Goal: Task Accomplishment & Management: Manage account settings

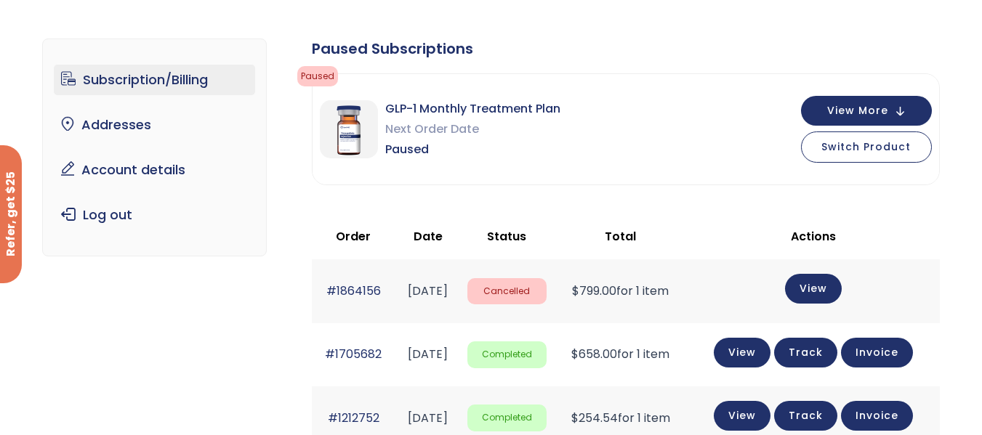
scroll to position [65, 0]
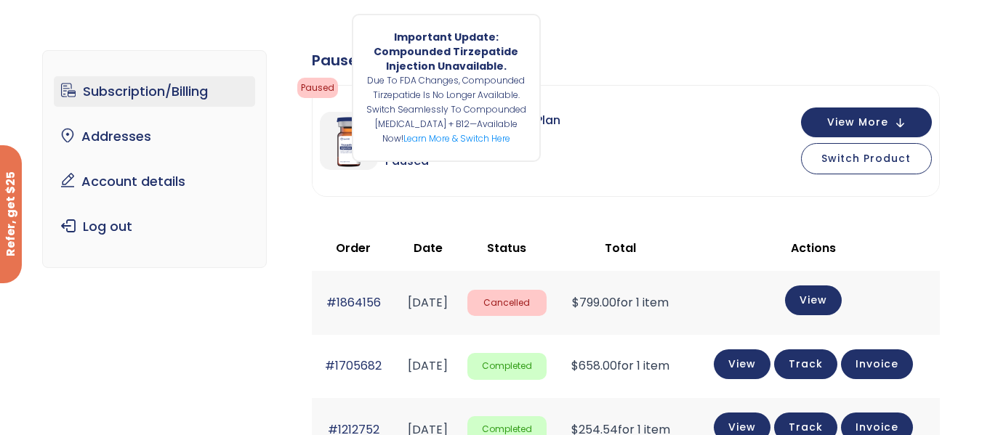
click at [313, 84] on span "Paused" at bounding box center [317, 88] width 41 height 20
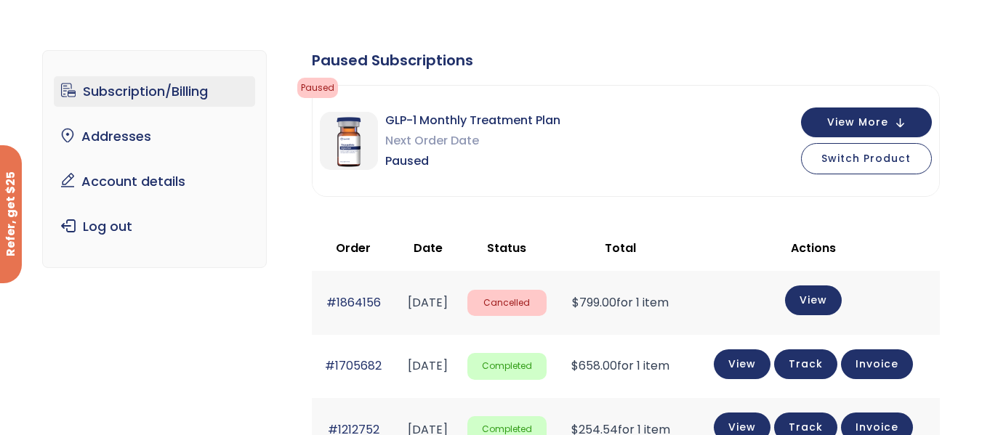
click at [627, 132] on div "GLP-1 Monthly Treatment Plan Next Order Date Paused View More Switch Product" at bounding box center [625, 141] width 626 height 110
click at [730, 154] on div "GLP-1 Monthly Treatment Plan Next Order Date Paused View More Switch Product" at bounding box center [625, 141] width 626 height 110
click at [891, 121] on button "View More" at bounding box center [866, 121] width 131 height 30
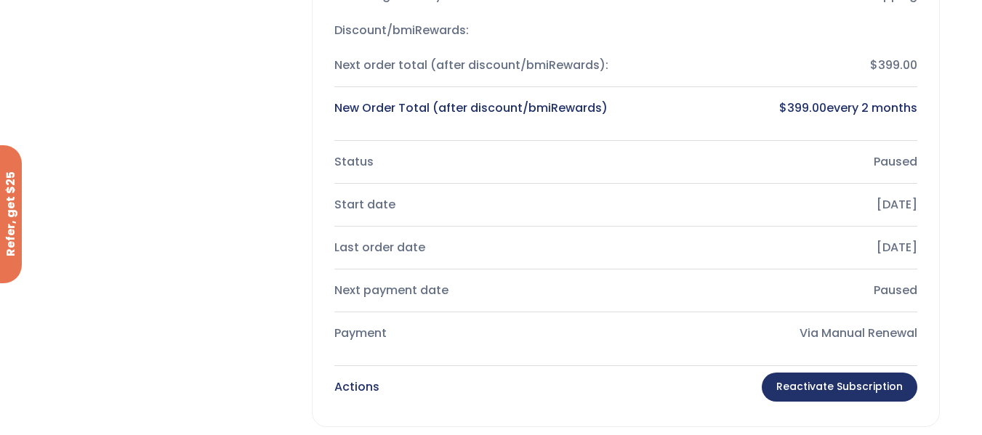
scroll to position [348, 0]
click at [880, 389] on link "Reactivate Subscription" at bounding box center [840, 386] width 156 height 29
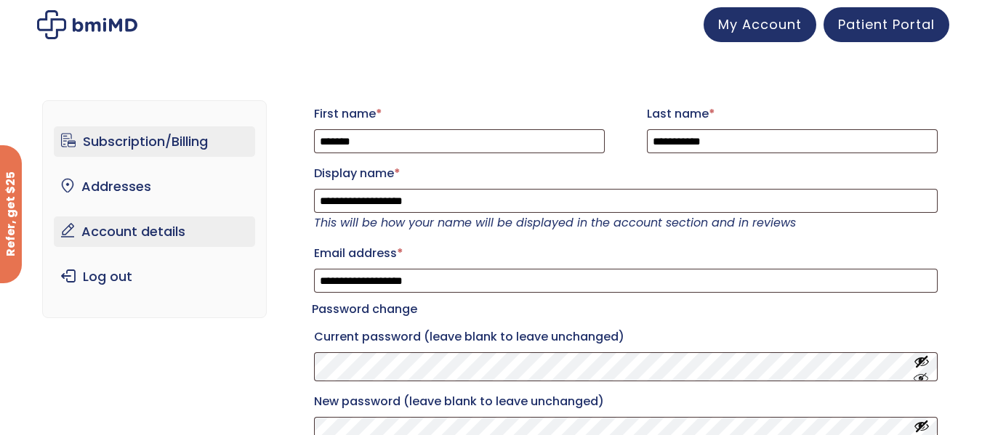
click at [188, 146] on link "Subscription/Billing" at bounding box center [154, 141] width 201 height 31
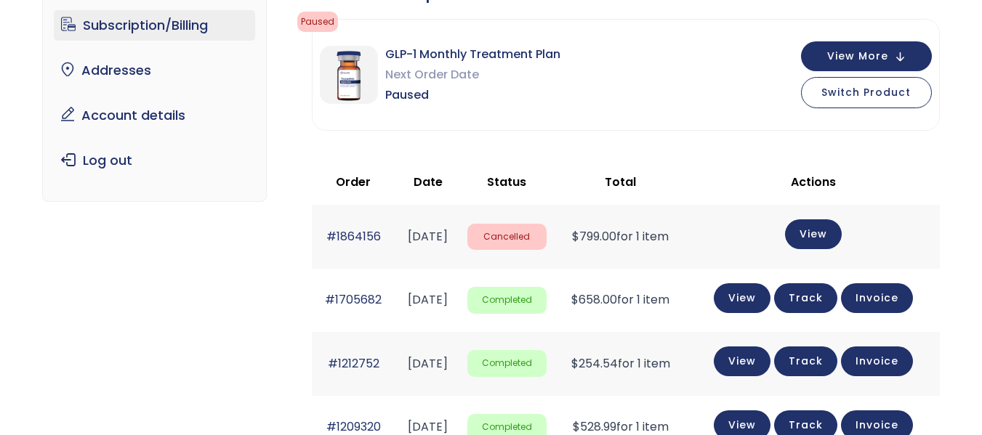
scroll to position [128, 0]
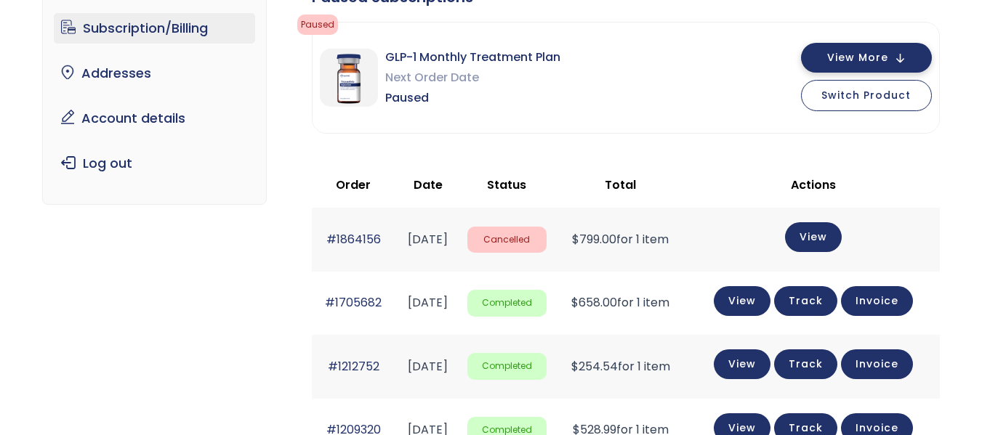
click at [835, 59] on span "View More" at bounding box center [857, 57] width 61 height 9
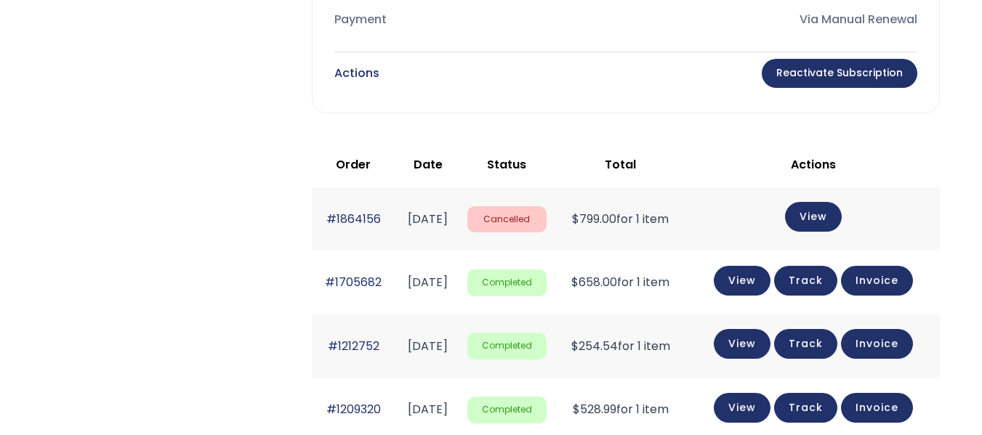
scroll to position [663, 0]
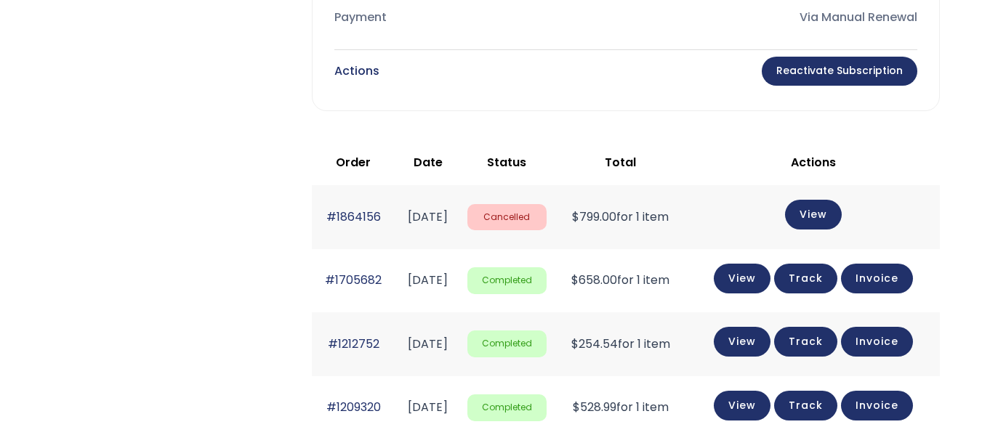
click at [813, 71] on link "Reactivate Subscription" at bounding box center [840, 71] width 156 height 29
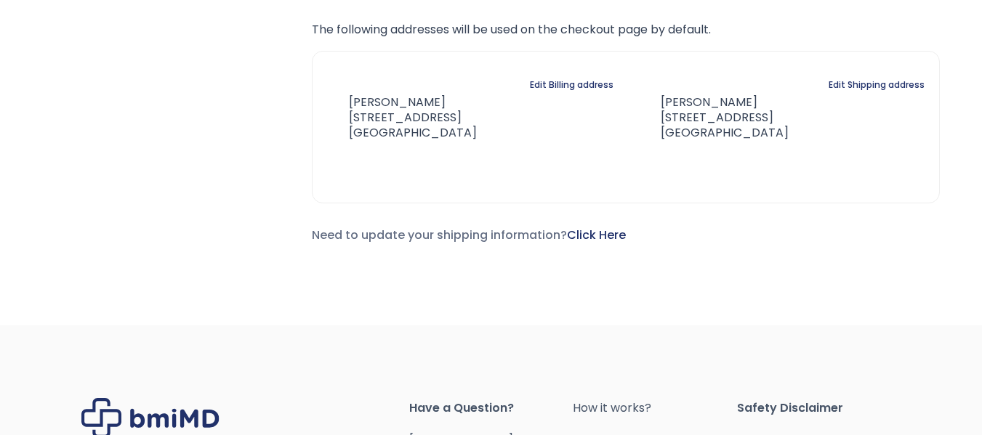
scroll to position [1177, 0]
click at [679, 94] on address "[PERSON_NAME] [STREET_ADDRESS]" at bounding box center [712, 116] width 151 height 45
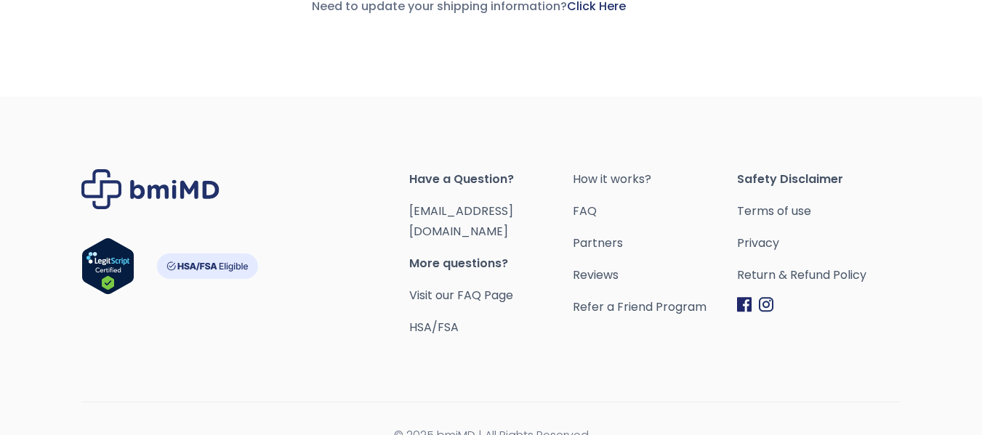
scroll to position [1414, 0]
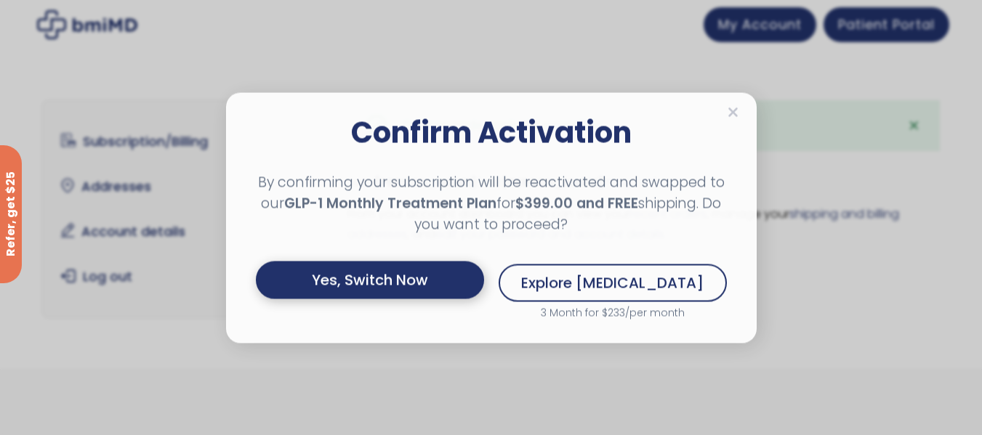
click at [379, 286] on div "Yes, Switch Now" at bounding box center [370, 280] width 228 height 38
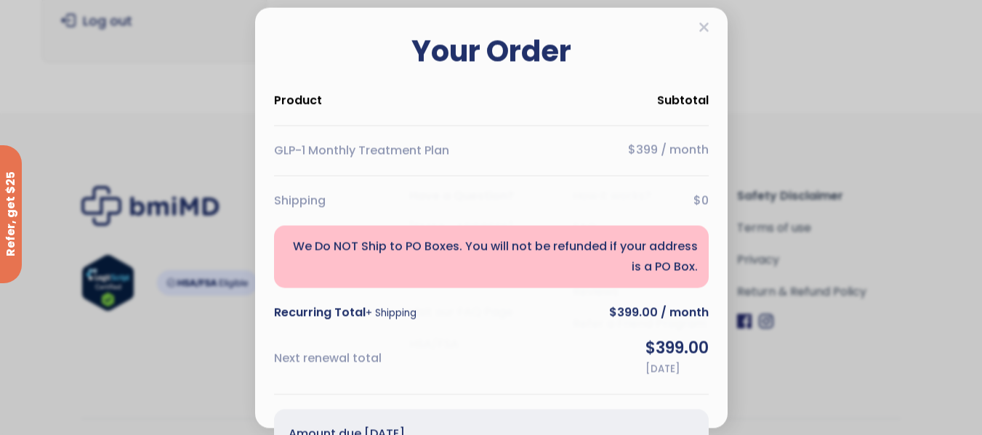
scroll to position [282, 0]
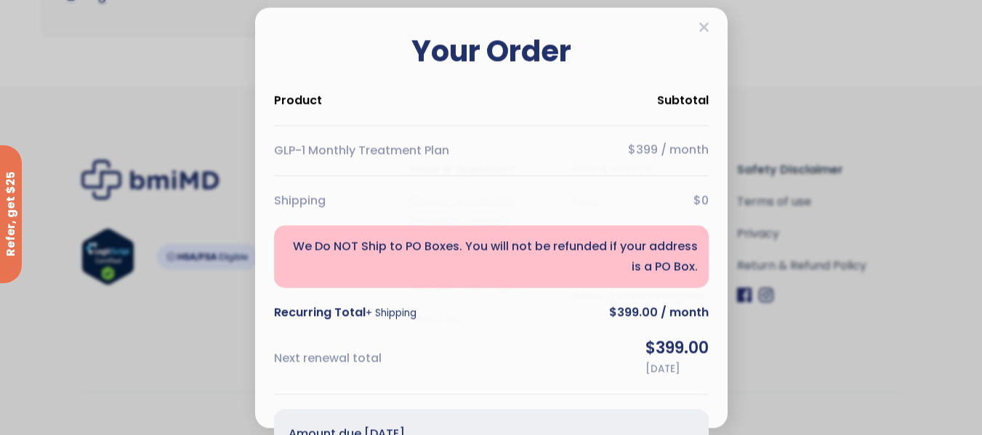
click at [513, 121] on div "Your Order Product Subtotal GLP-1 Monthly Treatment Plan $399 / month Shipping …" at bounding box center [491, 298] width 442 height 551
click at [451, 185] on div "Your Order Product Subtotal GLP-1 Monthly Treatment Plan $399 / month Shipping …" at bounding box center [491, 298] width 442 height 551
click at [424, 286] on div "We Do NOT Ship to PO Boxes. You will not be refunded if your address is a PO Bo…" at bounding box center [491, 256] width 435 height 62
click at [410, 373] on div "Next renewal total $399.00 October 8, 2025" at bounding box center [491, 358] width 435 height 41
